Goal: Find specific page/section: Find specific page/section

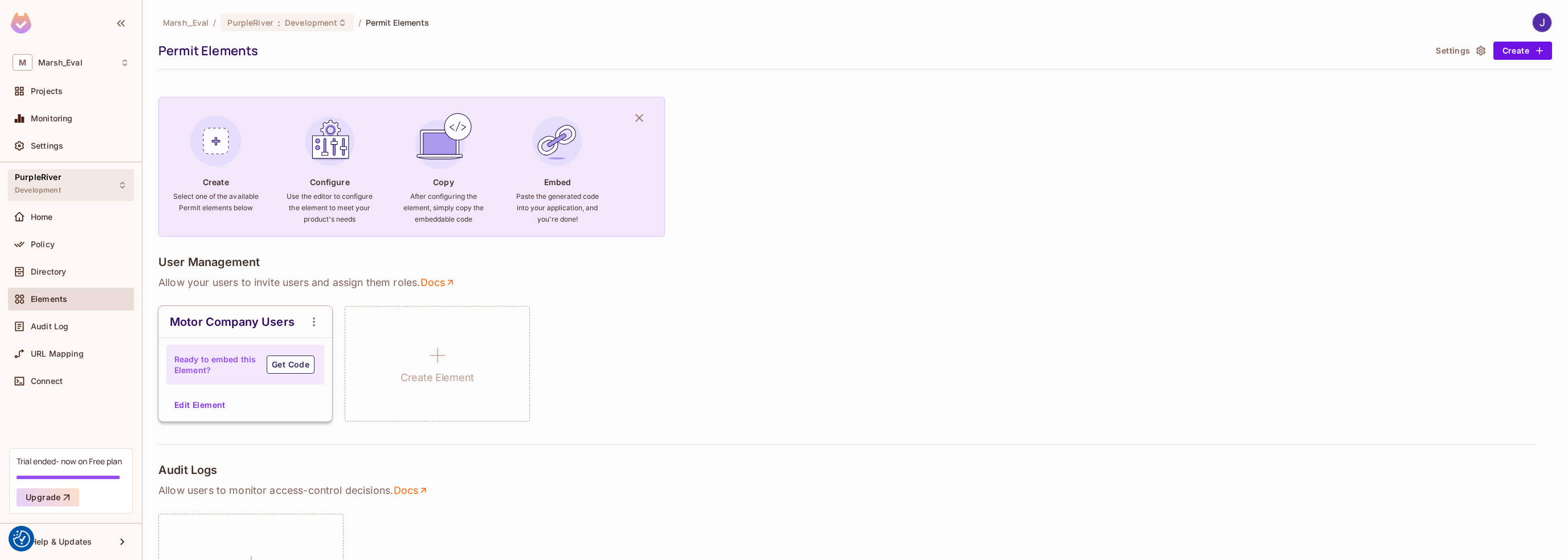
scroll to position [652, 0]
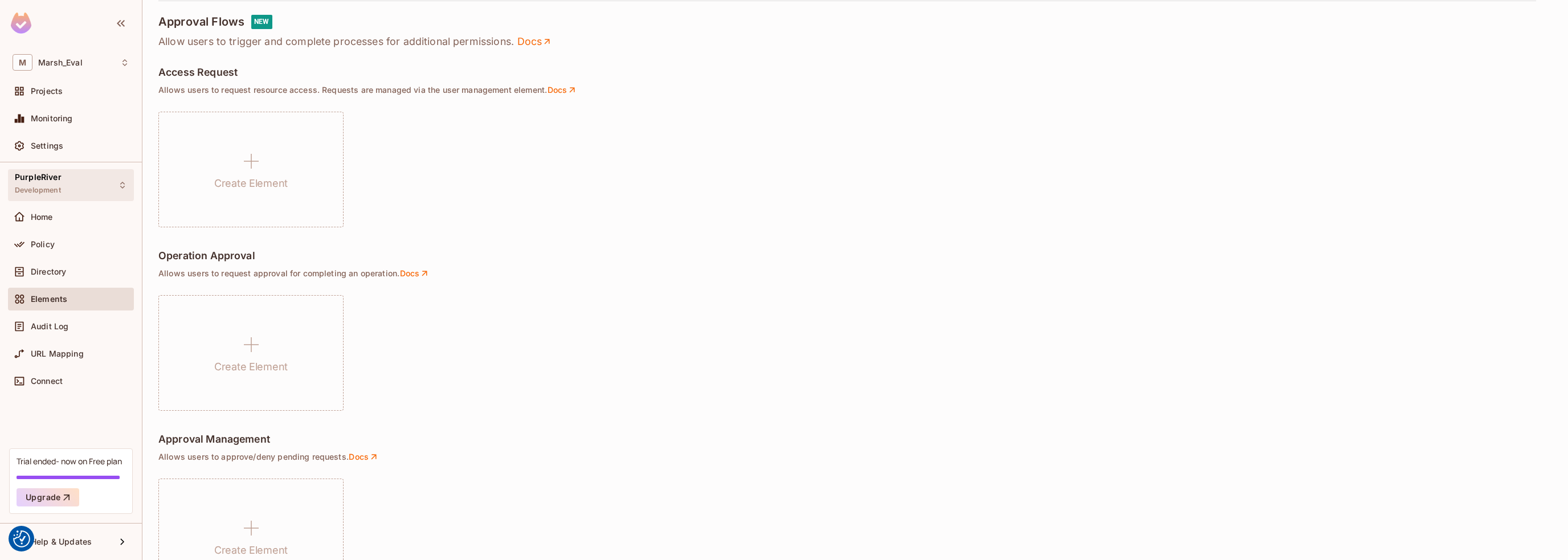
click at [35, 186] on span "Development" at bounding box center [38, 190] width 46 height 9
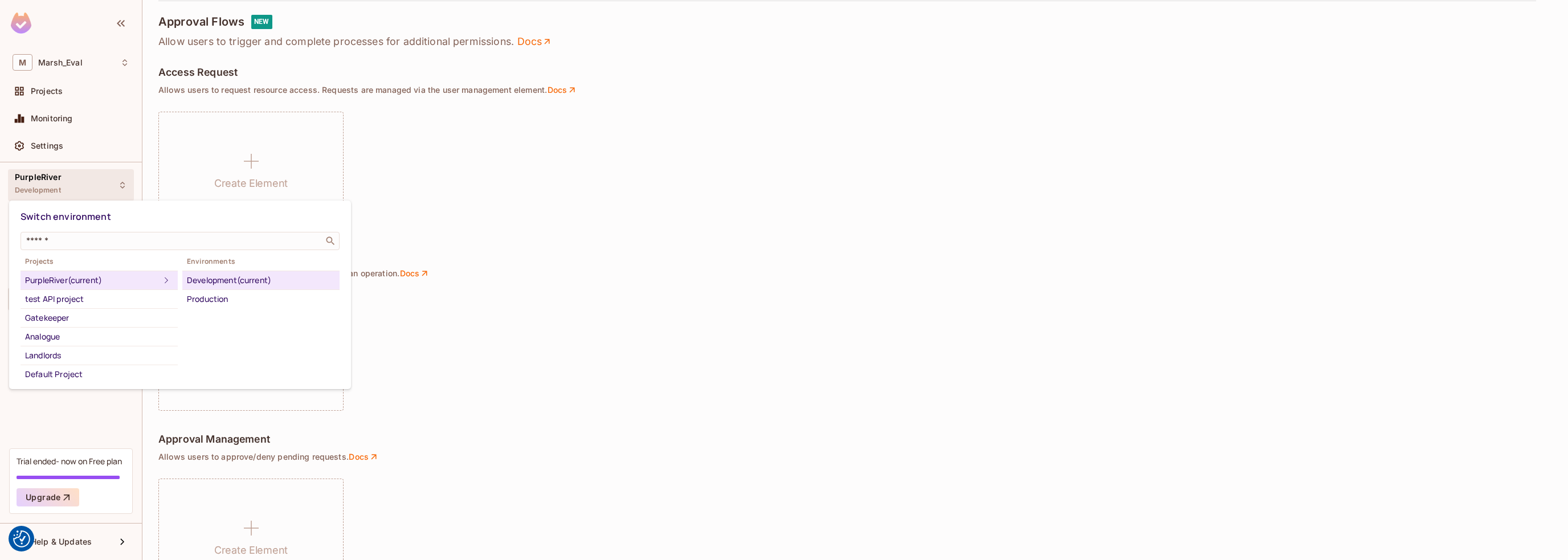
click at [78, 280] on div "PurpleRiver (current)" at bounding box center [93, 280] width 135 height 14
click at [46, 298] on div "test API project" at bounding box center [99, 299] width 148 height 14
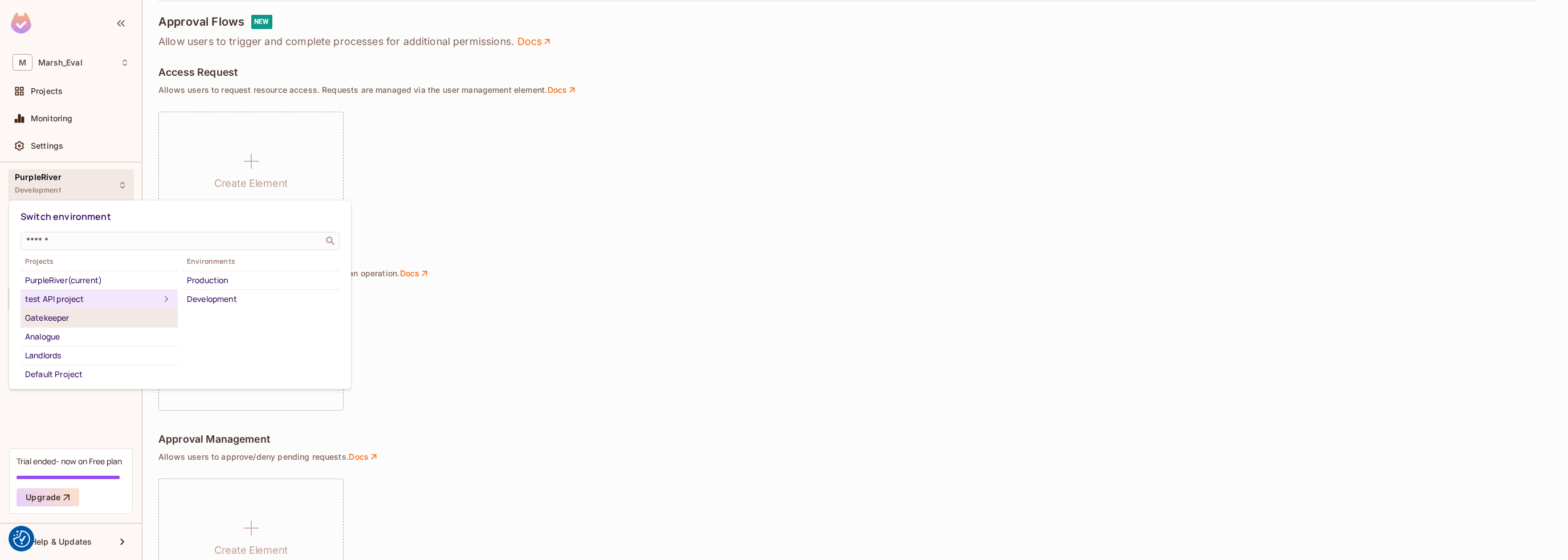
click at [47, 320] on div "Gatekeeper" at bounding box center [99, 318] width 148 height 14
click at [532, 223] on div at bounding box center [784, 280] width 1568 height 560
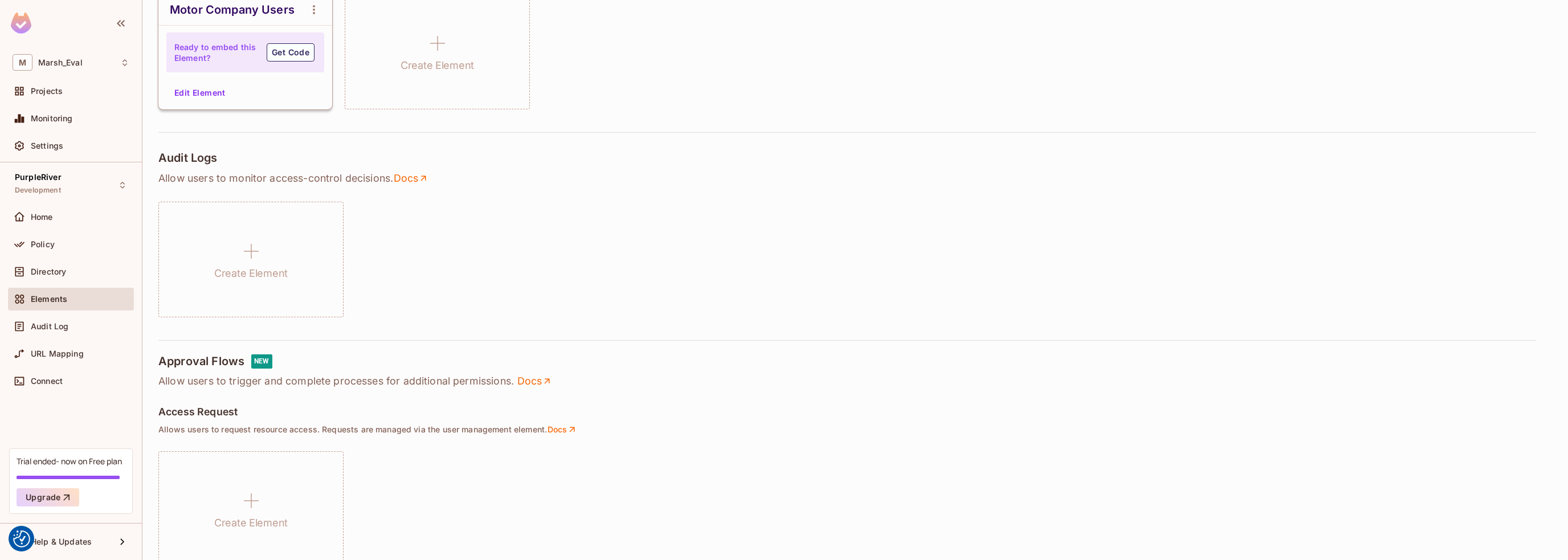
scroll to position [310, 0]
click at [45, 243] on span "Policy" at bounding box center [42, 244] width 24 height 9
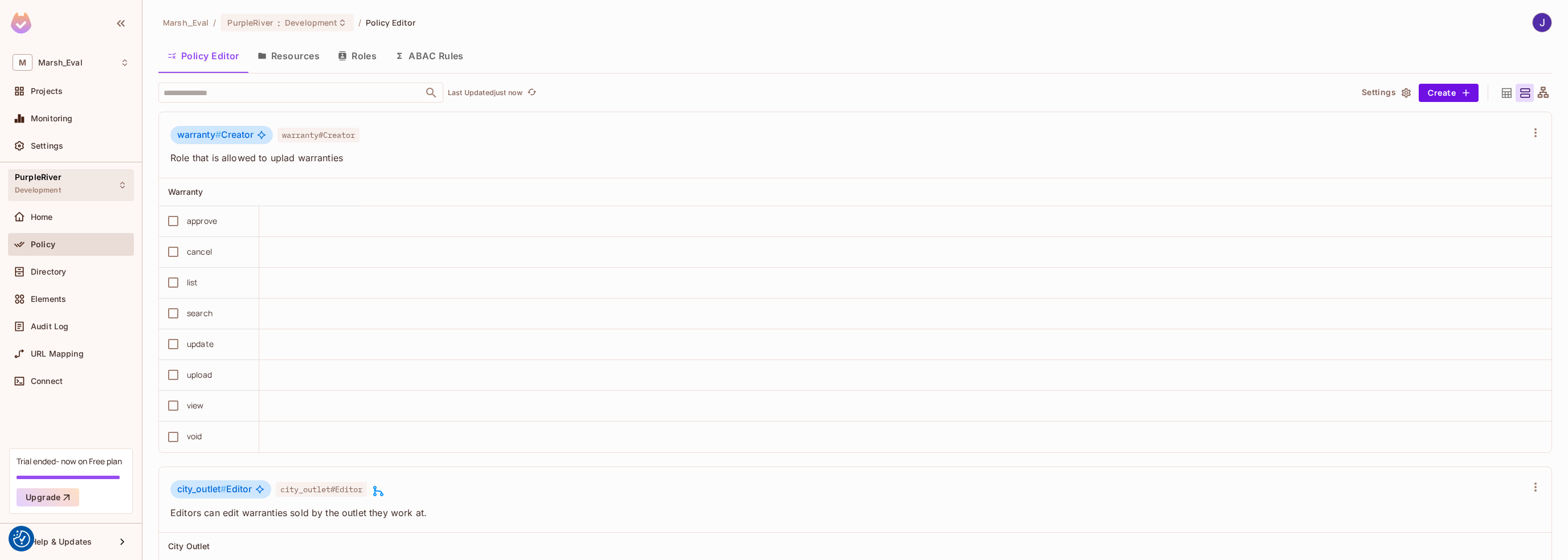
click at [31, 191] on span "Development" at bounding box center [38, 190] width 46 height 9
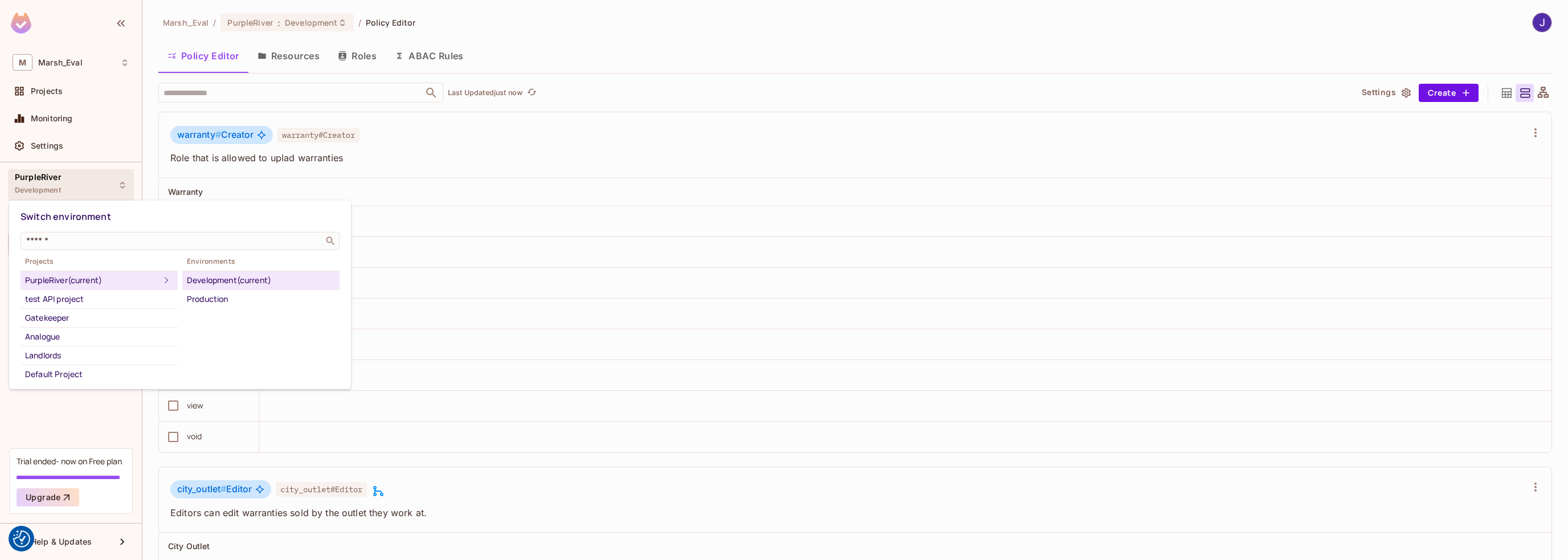
click at [51, 184] on div at bounding box center [784, 280] width 1568 height 560
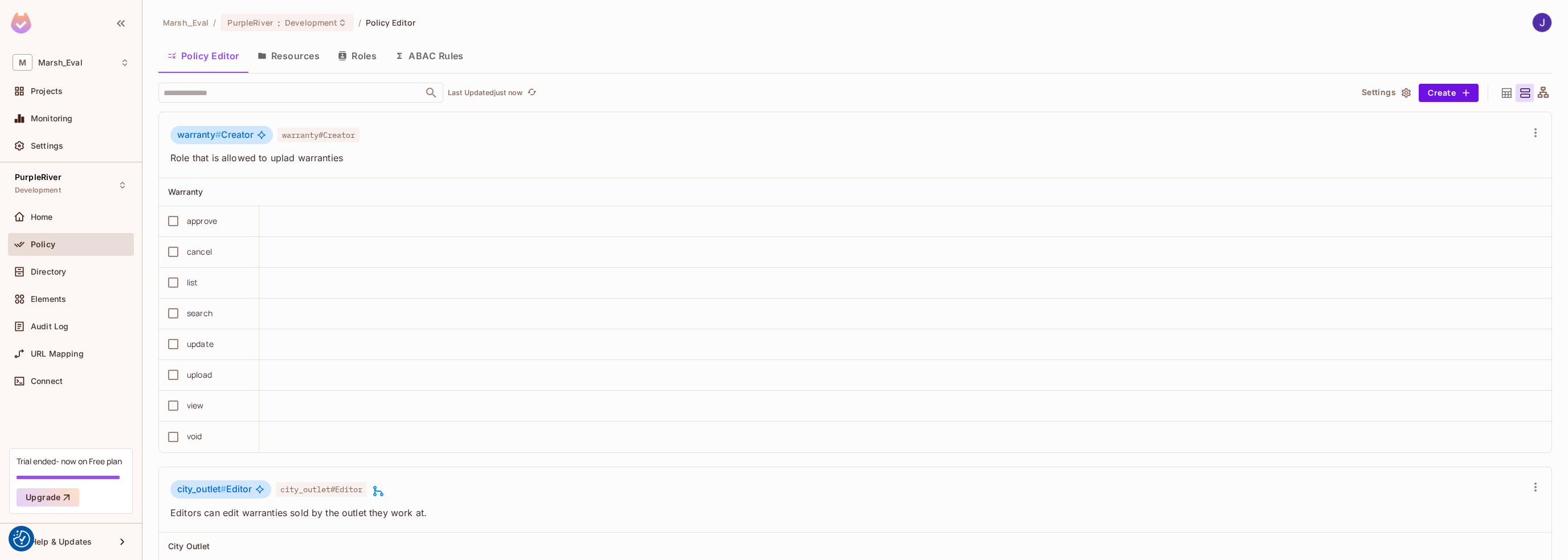
click at [1538, 91] on icon at bounding box center [1544, 92] width 11 height 11
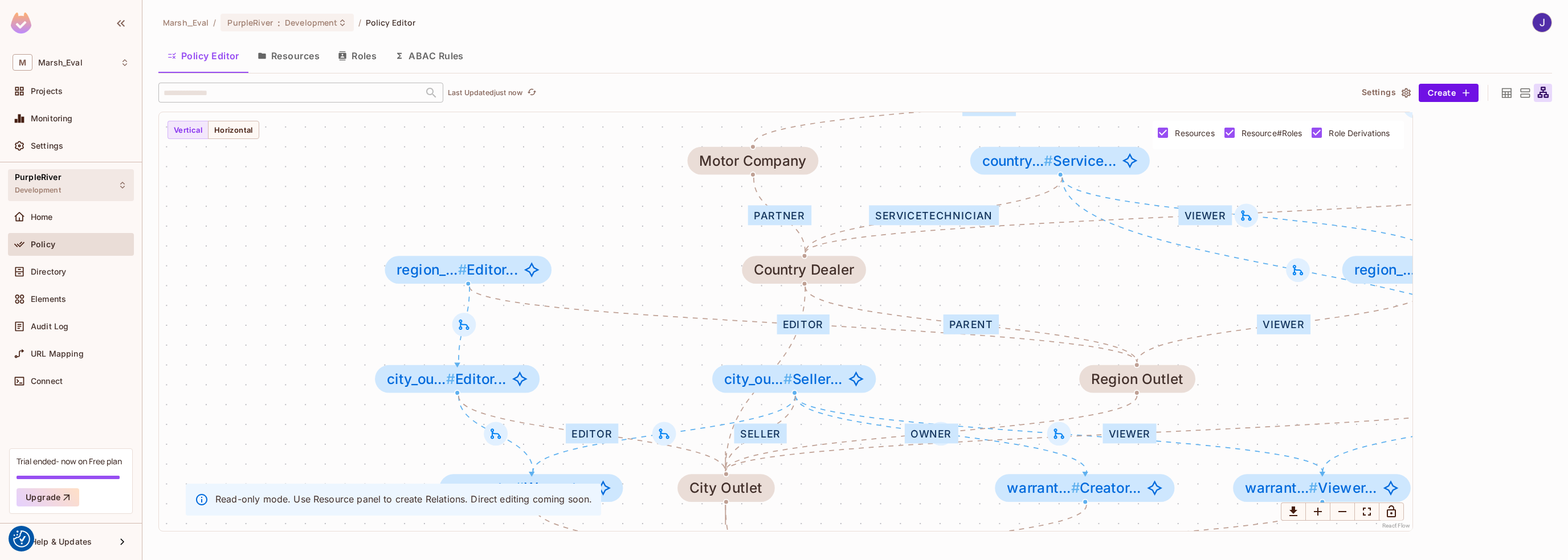
click at [126, 184] on icon at bounding box center [122, 184] width 9 height 9
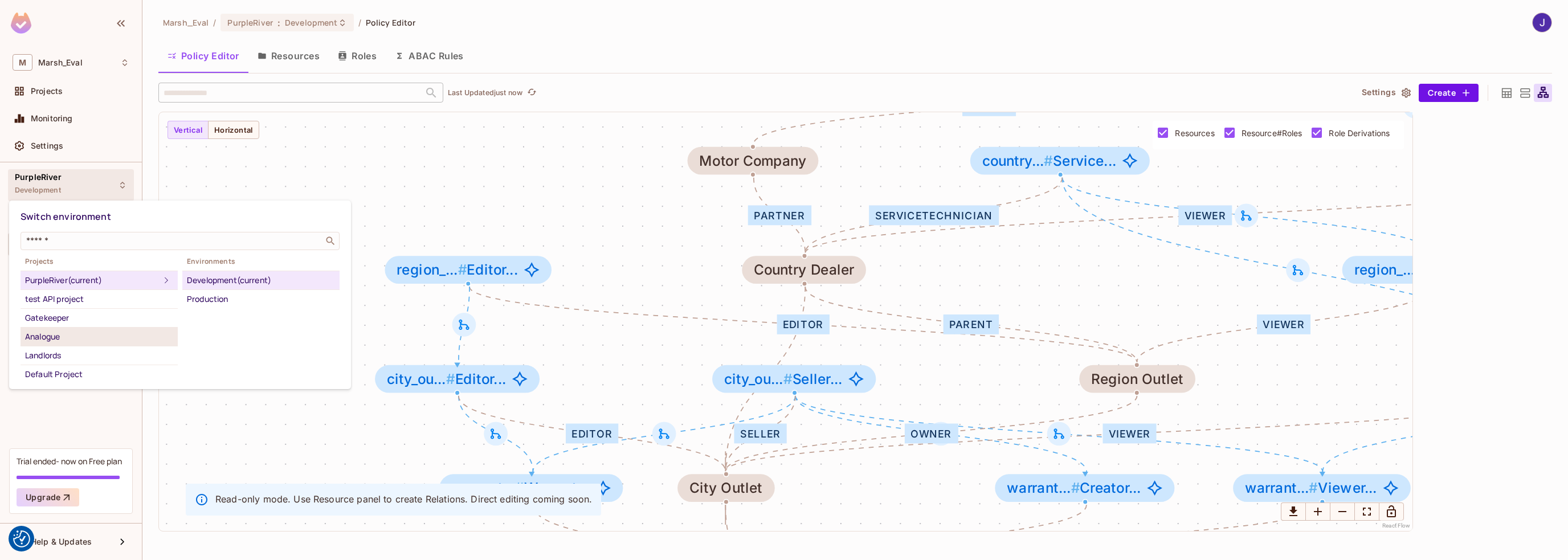
click at [50, 335] on div "Analogue" at bounding box center [99, 337] width 148 height 14
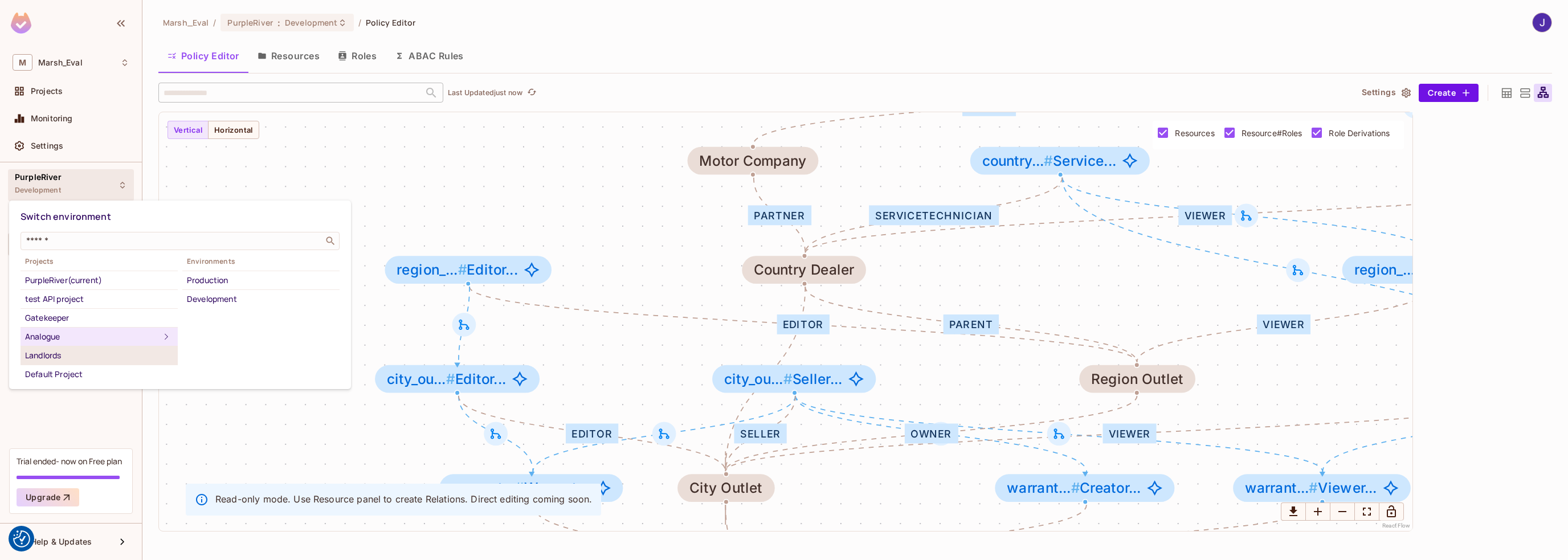
click at [53, 352] on div "Landlords" at bounding box center [99, 355] width 148 height 14
click at [55, 299] on div "test API project" at bounding box center [99, 299] width 148 height 14
click at [52, 320] on div "Gatekeeper" at bounding box center [99, 318] width 148 height 14
